Goal: Navigation & Orientation: Find specific page/section

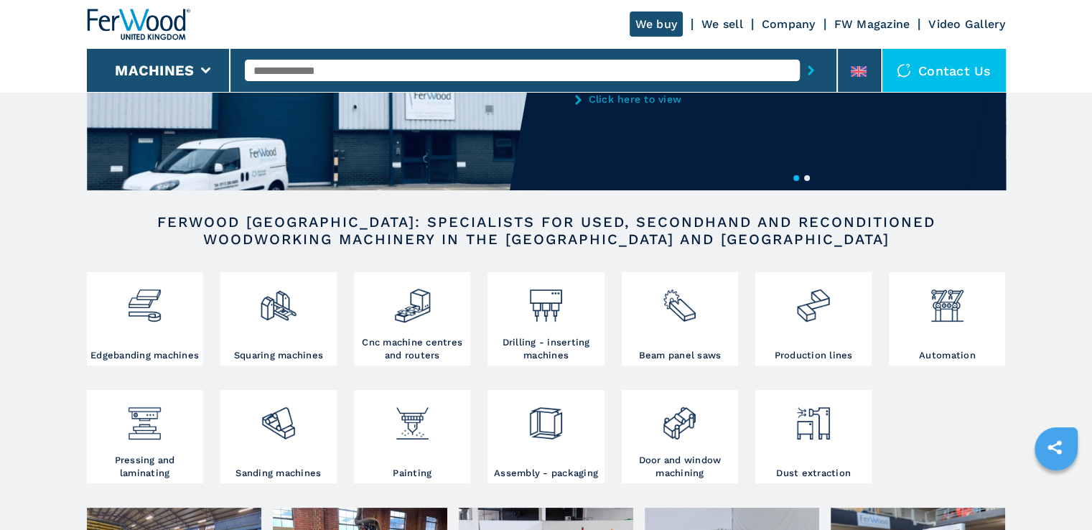
scroll to position [144, 0]
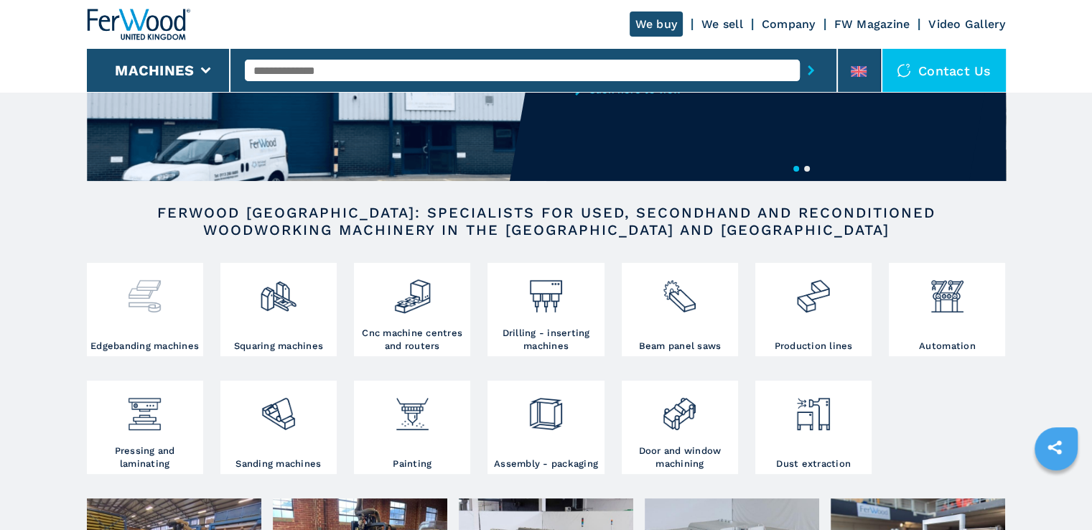
click at [168, 317] on div at bounding box center [145, 302] width 109 height 73
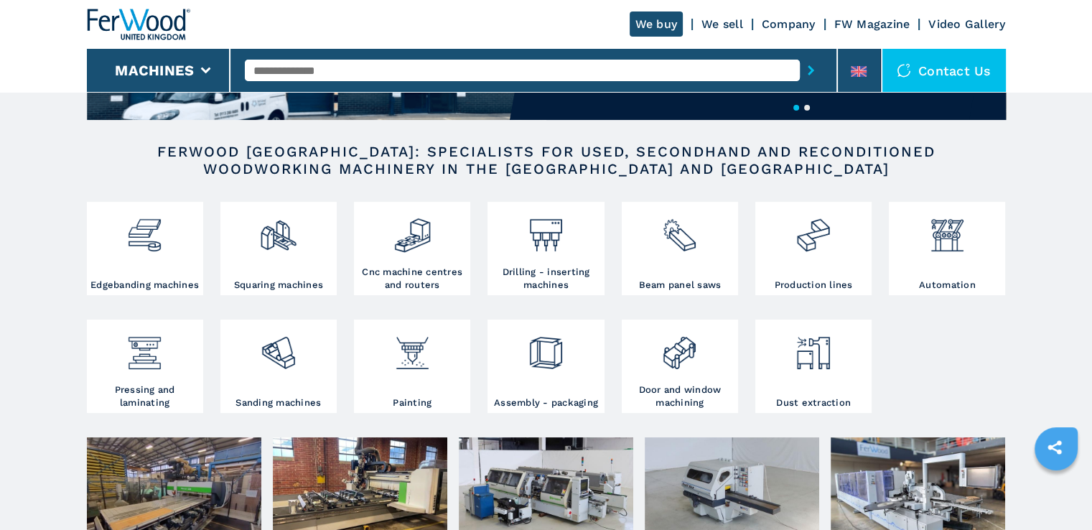
scroll to position [359, 0]
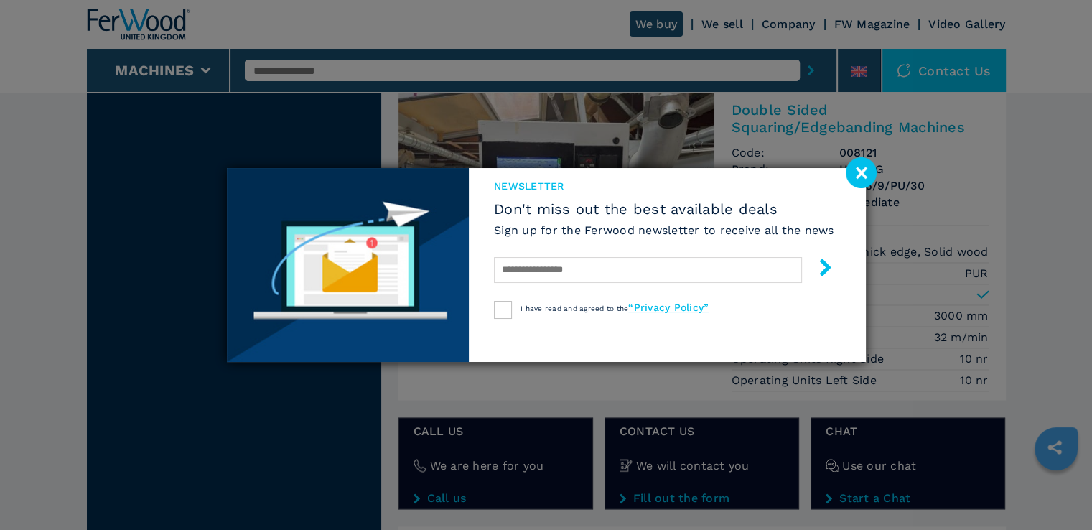
scroll to position [2370, 0]
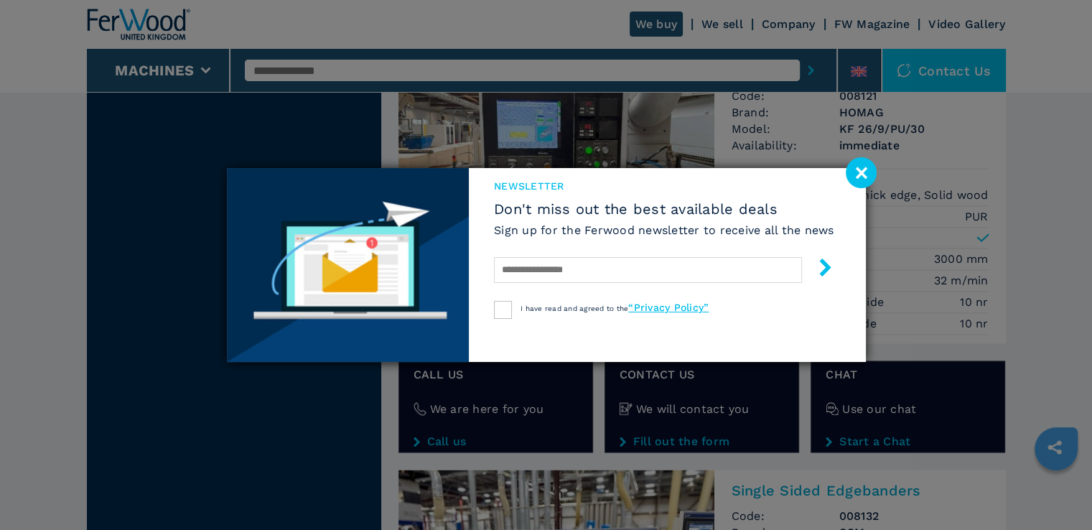
click at [863, 169] on image at bounding box center [861, 172] width 31 height 31
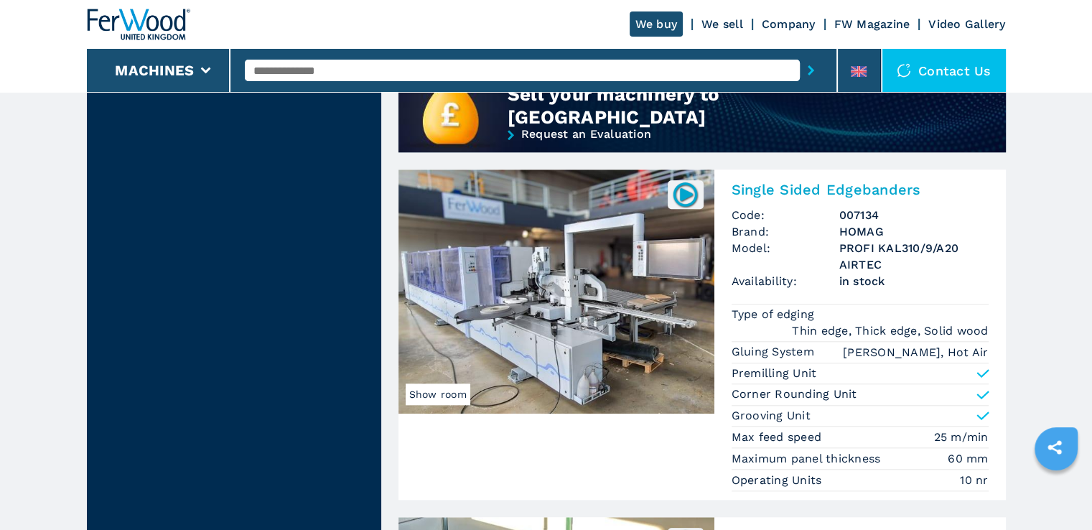
scroll to position [0, 0]
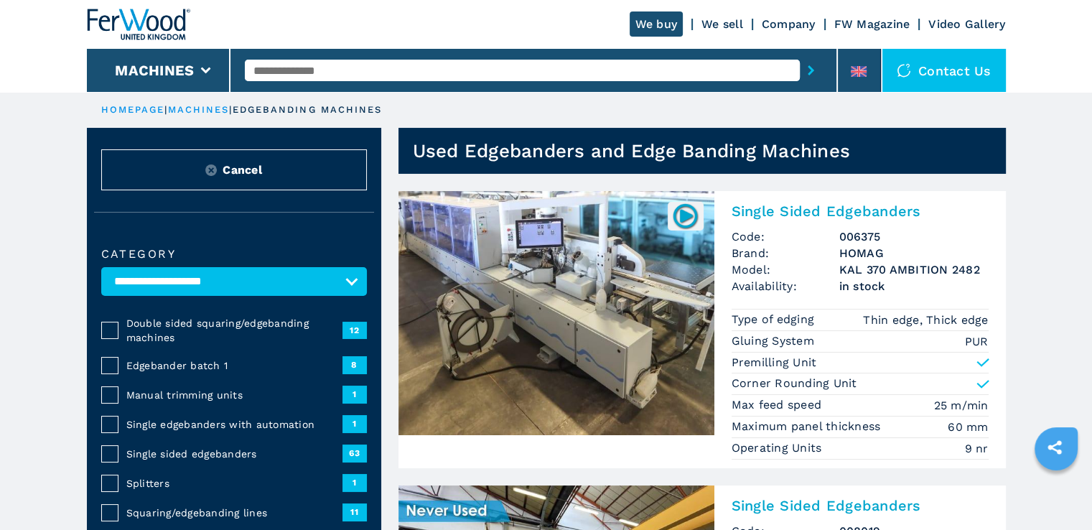
drag, startPoint x: 249, startPoint y: 375, endPoint x: 282, endPoint y: 114, distance: 262.8
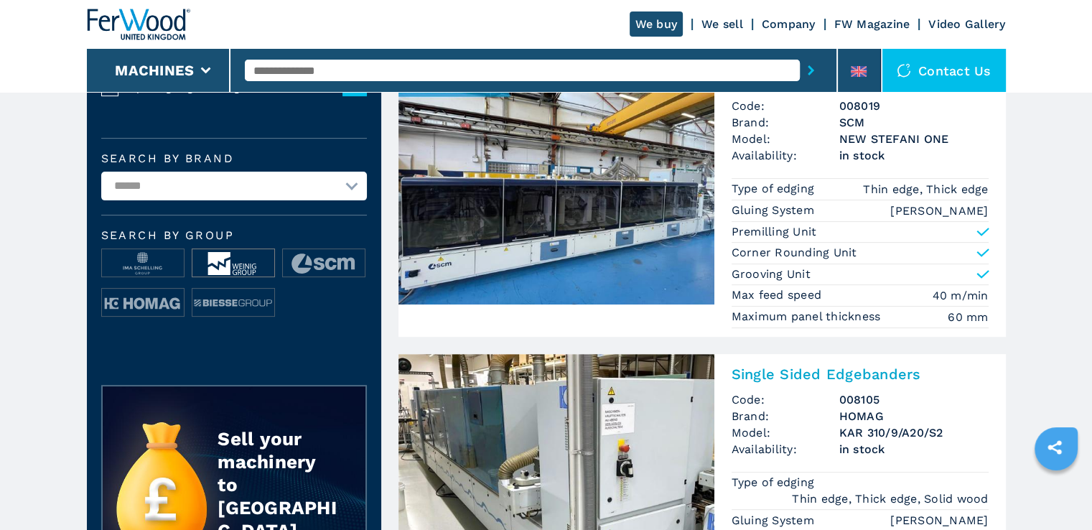
scroll to position [431, 0]
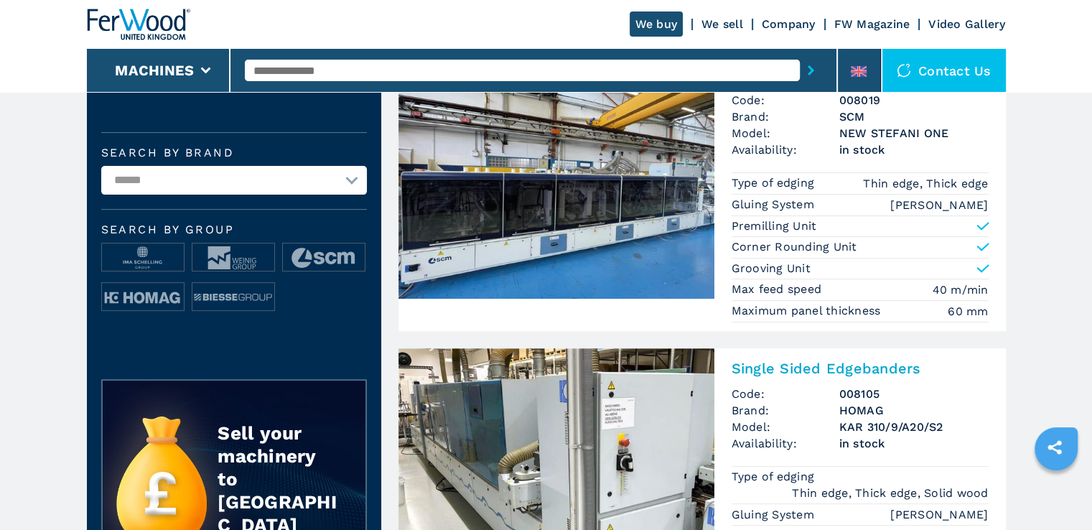
click at [227, 187] on select "**********" at bounding box center [234, 180] width 266 height 29
